Goal: Task Accomplishment & Management: Use online tool/utility

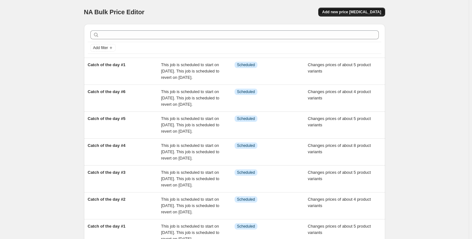
click at [342, 13] on span "Add new price [MEDICAL_DATA]" at bounding box center [351, 12] width 59 height 5
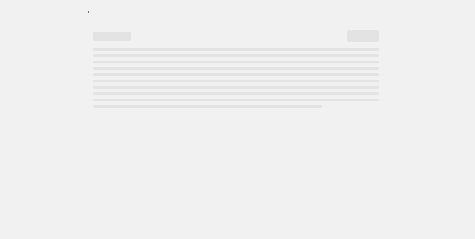
select select "percentage"
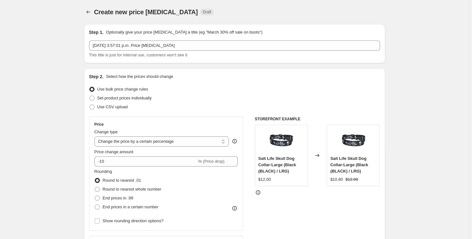
scroll to position [57, 0]
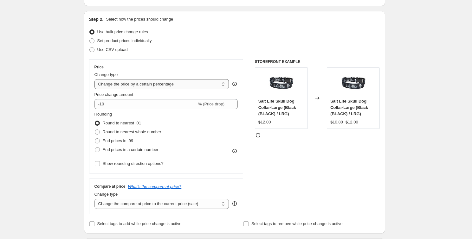
click at [143, 85] on select "Change the price to a certain amount Change the price by a certain amount Chang…" at bounding box center [162, 84] width 135 height 10
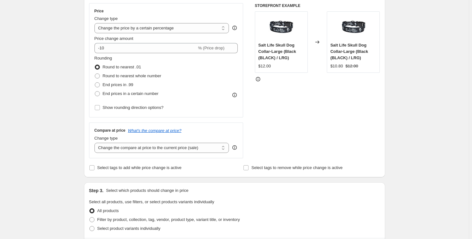
scroll to position [115, 0]
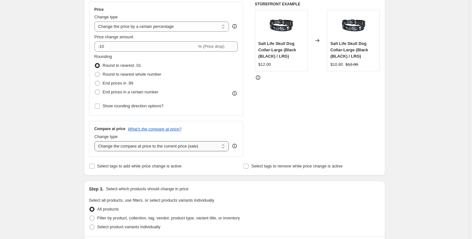
click at [141, 147] on select "Change the compare at price to the current price (sale) Change the compare at p…" at bounding box center [162, 146] width 135 height 10
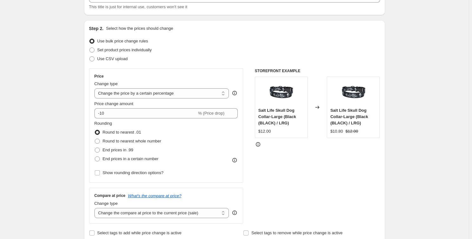
scroll to position [0, 0]
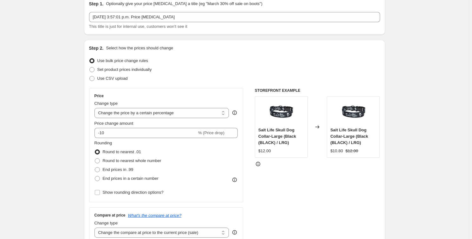
scroll to position [23, 0]
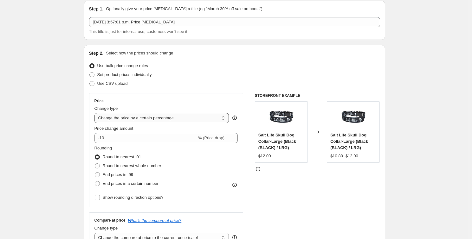
click at [104, 119] on select "Change the price to a certain amount Change the price by a certain amount Chang…" at bounding box center [162, 118] width 135 height 10
